Goal: Information Seeking & Learning: Find specific fact

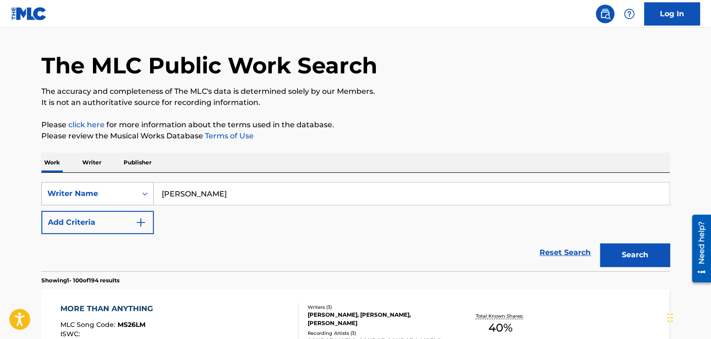
click at [116, 205] on div "Writer Name" at bounding box center [97, 193] width 112 height 23
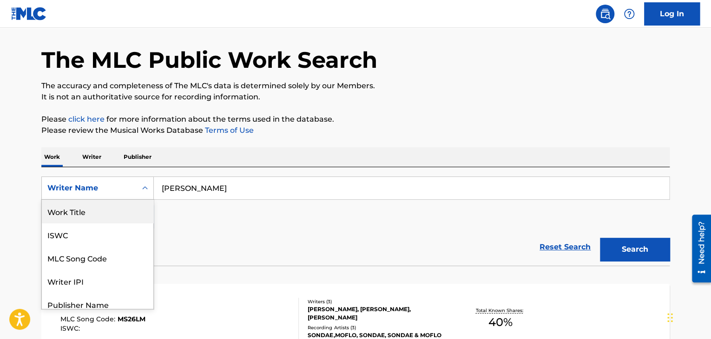
click at [99, 211] on div "Work Title" at bounding box center [98, 211] width 112 height 23
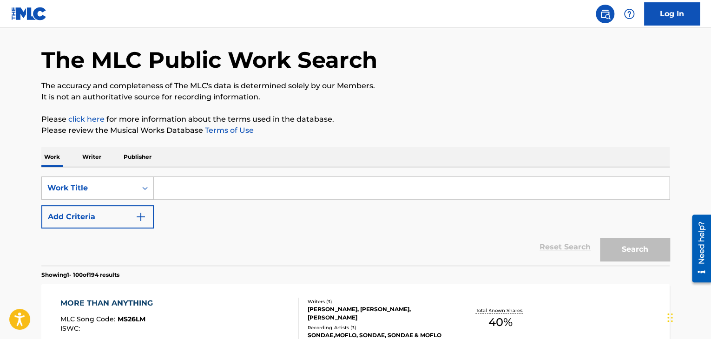
click at [218, 188] on input "Search Form" at bounding box center [411, 188] width 515 height 22
paste input "Memory Reboot (Slowed)"
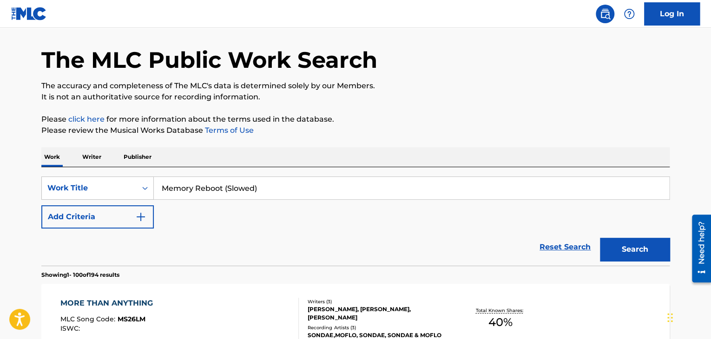
type input "Memory Reboot (Slowed)"
click at [600, 238] on button "Search" at bounding box center [635, 249] width 70 height 23
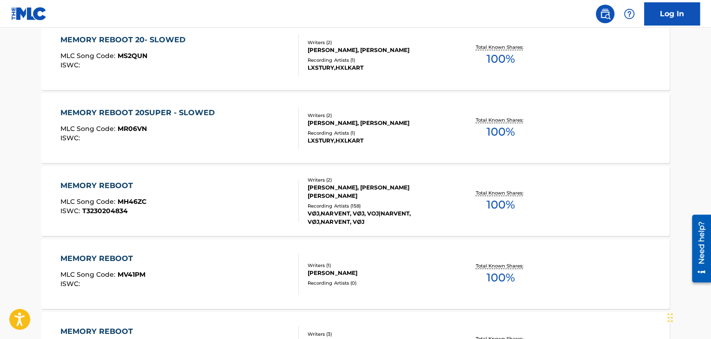
scroll to position [296, 0]
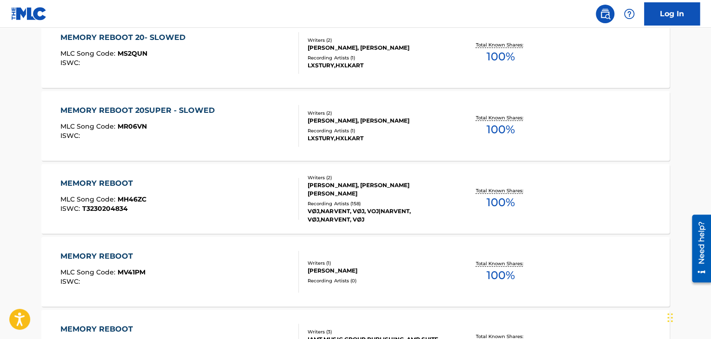
click at [92, 184] on div "MEMORY REBOOT" at bounding box center [103, 183] width 86 height 11
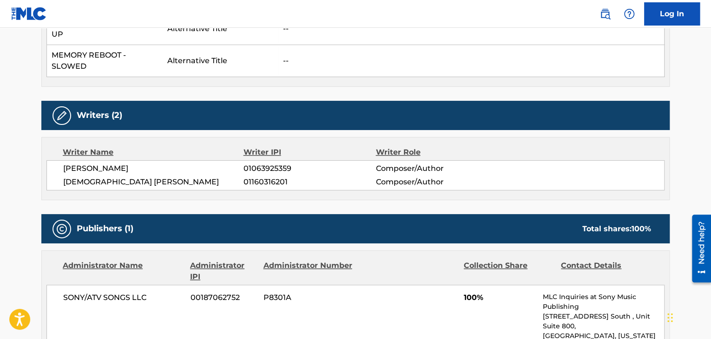
scroll to position [375, 0]
drag, startPoint x: 131, startPoint y: 166, endPoint x: 63, endPoint y: 170, distance: 67.9
click at [63, 170] on span "[PERSON_NAME]" at bounding box center [153, 168] width 180 height 11
copy span "[PERSON_NAME]"
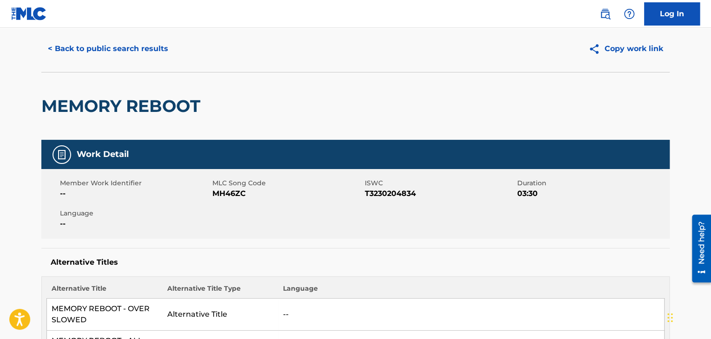
scroll to position [0, 0]
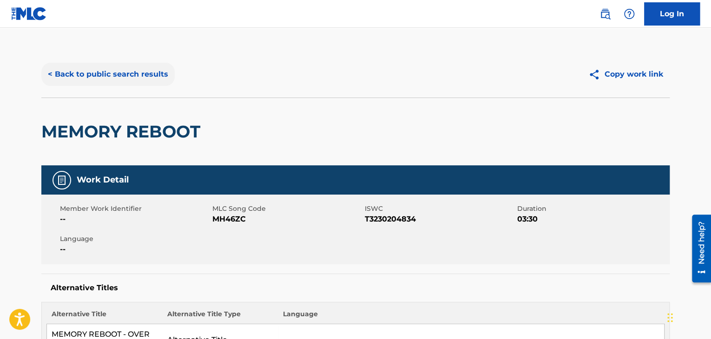
click at [72, 75] on button "< Back to public search results" at bounding box center [107, 74] width 133 height 23
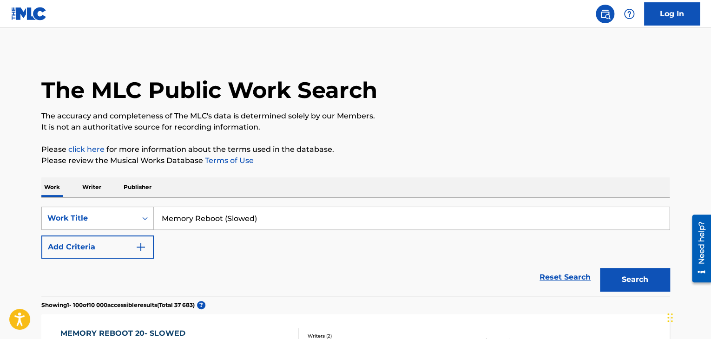
drag, startPoint x: 202, startPoint y: 221, endPoint x: 134, endPoint y: 217, distance: 67.5
click at [134, 217] on div "SearchWithCriteriae40dbe11-8559-4b5c-8f97-dba8483c9a06 Work Title Memory Reboot…" at bounding box center [355, 218] width 628 height 23
paste input "Fainted"
type input "Fainted"
click at [600, 268] on button "Search" at bounding box center [635, 279] width 70 height 23
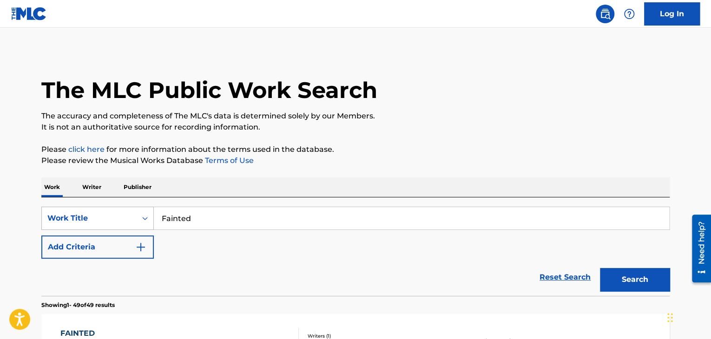
drag, startPoint x: 199, startPoint y: 222, endPoint x: 130, endPoint y: 222, distance: 68.8
click at [130, 222] on div "SearchWithCriteriae40dbe11-8559-4b5c-8f97-dba8483c9a06 Work Title Fainted" at bounding box center [355, 218] width 628 height 23
click at [130, 222] on div "Work Title" at bounding box center [97, 218] width 112 height 23
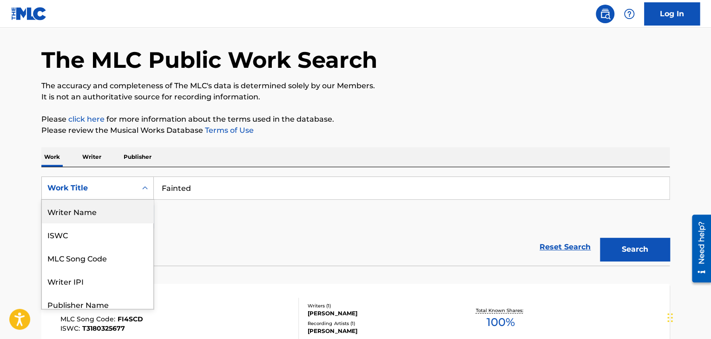
click at [113, 214] on div "Writer Name" at bounding box center [98, 211] width 112 height 23
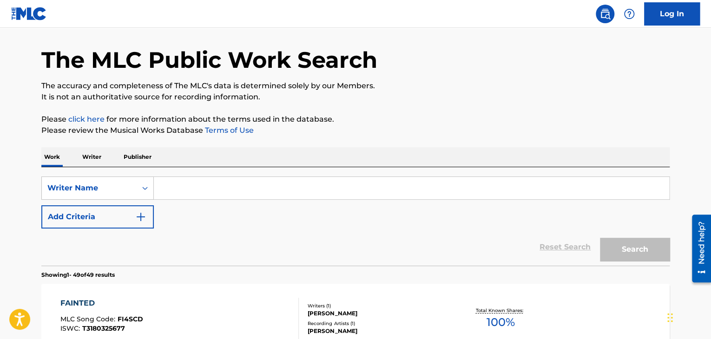
click at [179, 186] on input "Search Form" at bounding box center [411, 188] width 515 height 22
paste input "[PERSON_NAME] [PERSON_NAME]"
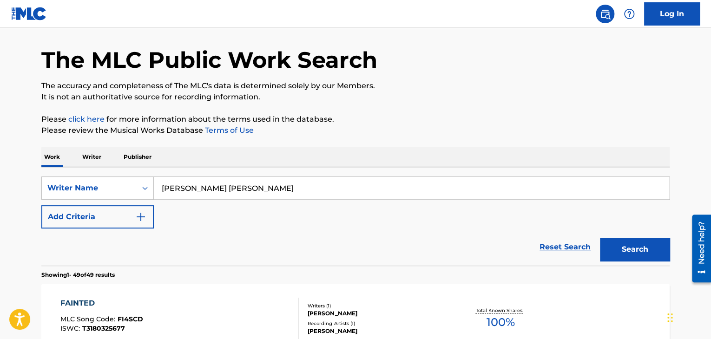
click at [600, 238] on button "Search" at bounding box center [635, 249] width 70 height 23
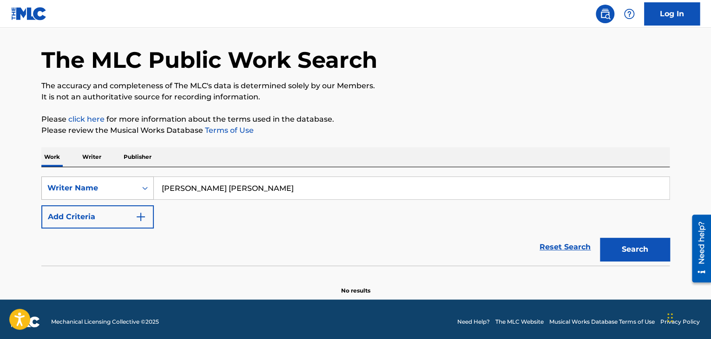
drag, startPoint x: 215, startPoint y: 194, endPoint x: 150, endPoint y: 193, distance: 65.1
click at [150, 193] on div "SearchWithCriteria92715581-b085-4852-88f6-8acd5da11fad Writer Name [PERSON_NAME…" at bounding box center [355, 188] width 628 height 23
paste input "[PERSON_NAME]"
click at [600, 238] on button "Search" at bounding box center [635, 249] width 70 height 23
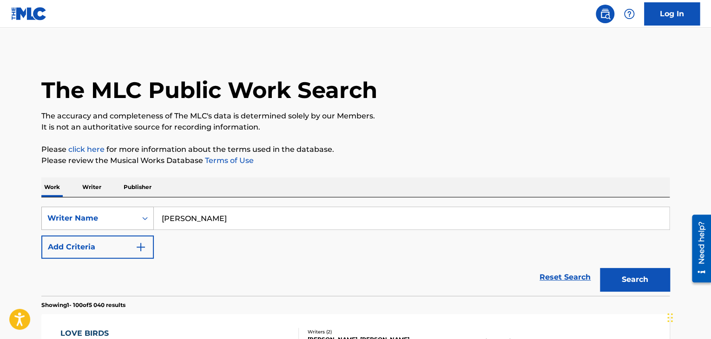
drag, startPoint x: 164, startPoint y: 225, endPoint x: 125, endPoint y: 227, distance: 39.1
click at [125, 227] on div "SearchWithCriteria92715581-b085-4852-88f6-8acd5da11fad Writer Name [PERSON_NAME]" at bounding box center [355, 218] width 628 height 23
paste input "[PERSON_NAME]"
click at [600, 268] on button "Search" at bounding box center [635, 279] width 70 height 23
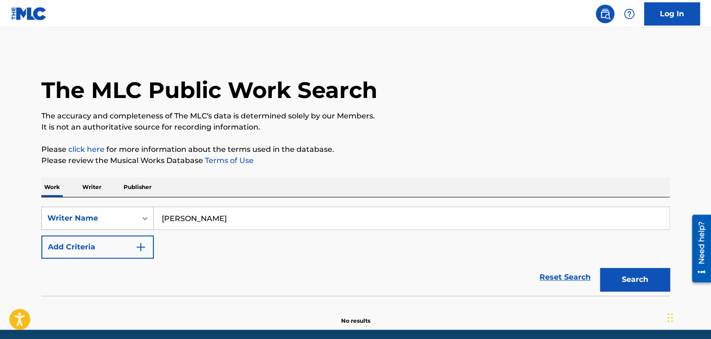
drag, startPoint x: 263, startPoint y: 221, endPoint x: 145, endPoint y: 216, distance: 117.2
click at [145, 216] on div "SearchWithCriteria92715581-b085-4852-88f6-8acd5da11fad Writer Name [PERSON_NAME]" at bounding box center [355, 218] width 628 height 23
paste input "[PERSON_NAME]"
click at [600, 268] on button "Search" at bounding box center [635, 279] width 70 height 23
drag, startPoint x: 270, startPoint y: 219, endPoint x: 144, endPoint y: 210, distance: 125.8
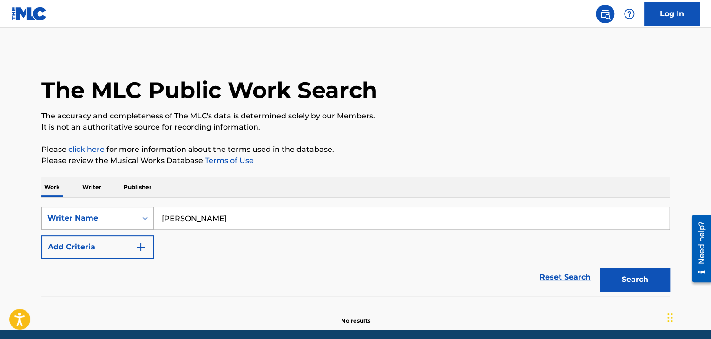
click at [144, 210] on div "SearchWithCriteria92715581-b085-4852-88f6-8acd5da11fad Writer Name [PERSON_NAME]" at bounding box center [355, 218] width 628 height 23
paste input "[PERSON_NAME] [PERSON_NAME]"
click at [600, 268] on button "Search" at bounding box center [635, 279] width 70 height 23
drag, startPoint x: 262, startPoint y: 219, endPoint x: 130, endPoint y: 220, distance: 132.0
click at [130, 220] on div "SearchWithCriteria92715581-b085-4852-88f6-8acd5da11fad Writer Name [PERSON_NAME…" at bounding box center [355, 218] width 628 height 23
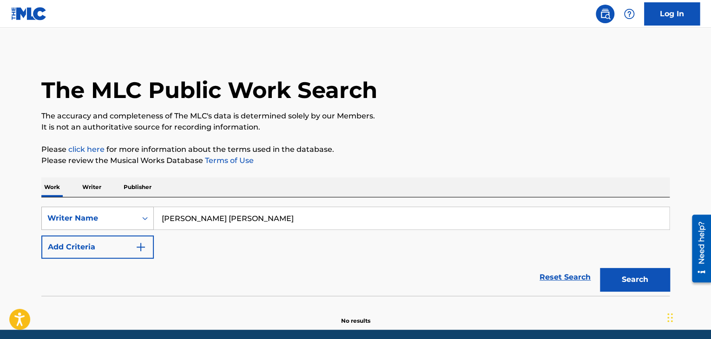
paste input "[PERSON_NAME]"
click at [600, 268] on button "Search" at bounding box center [635, 279] width 70 height 23
drag, startPoint x: 176, startPoint y: 224, endPoint x: 147, endPoint y: 222, distance: 28.9
click at [147, 222] on div "SearchWithCriteria92715581-b085-4852-88f6-8acd5da11fad Writer Name [PERSON_NAME]" at bounding box center [355, 218] width 628 height 23
paste input "[PERSON_NAME]"
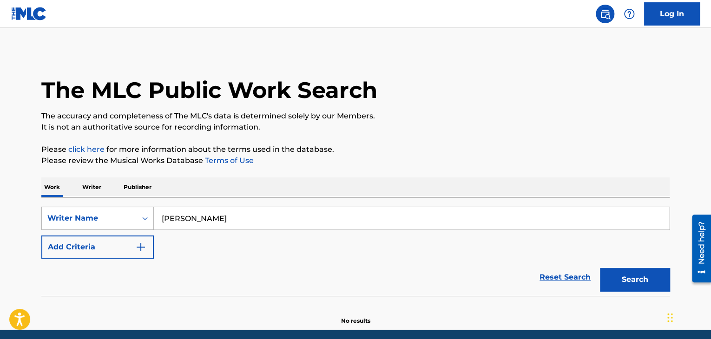
click at [600, 268] on button "Search" at bounding box center [635, 279] width 70 height 23
drag, startPoint x: 243, startPoint y: 219, endPoint x: 146, endPoint y: 218, distance: 97.6
click at [146, 218] on div "SearchWithCriteria92715581-b085-4852-88f6-8acd5da11fad Writer Name [PERSON_NAME]" at bounding box center [355, 218] width 628 height 23
paste input "[PERSON_NAME]"
type input "[PERSON_NAME]"
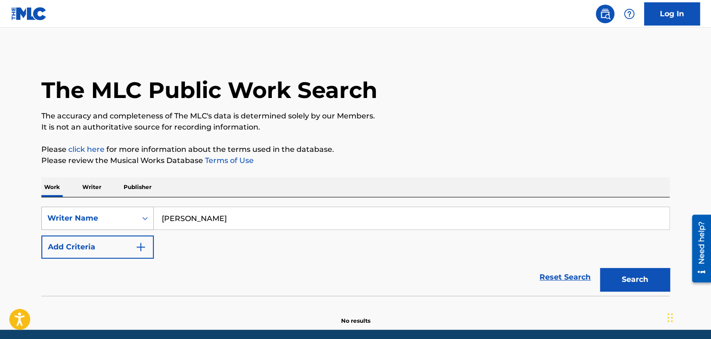
click at [600, 268] on button "Search" at bounding box center [635, 279] width 70 height 23
